Goal: Information Seeking & Learning: Check status

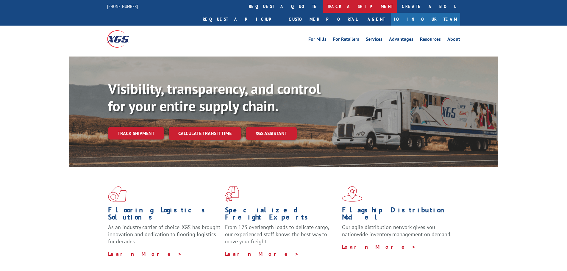
click at [323, 9] on link "track a shipment" at bounding box center [360, 6] width 75 height 13
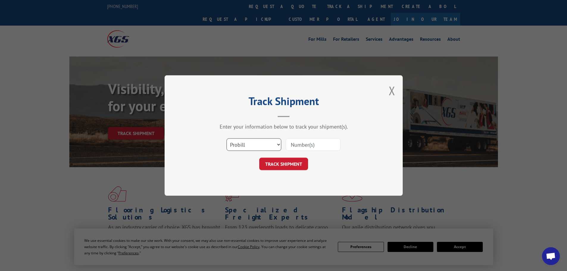
click at [259, 147] on select "Select category... Probill BOL PO" at bounding box center [254, 145] width 55 height 13
select select "bol"
click at [227, 139] on select "Select category... Probill BOL PO" at bounding box center [254, 145] width 55 height 13
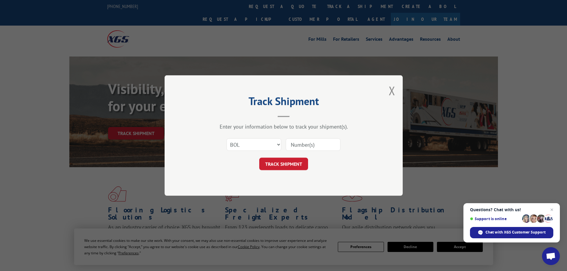
click at [300, 148] on input at bounding box center [313, 145] width 55 height 13
paste input "5131905"
type input "5131905"
click at [298, 165] on button "TRACK SHIPMENT" at bounding box center [283, 164] width 49 height 13
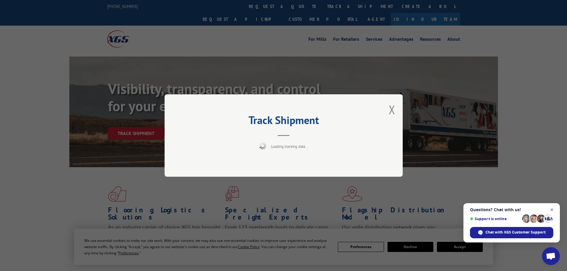
click at [553, 209] on span "Open chat" at bounding box center [552, 209] width 7 height 7
